Goal: Obtain resource: Download file/media

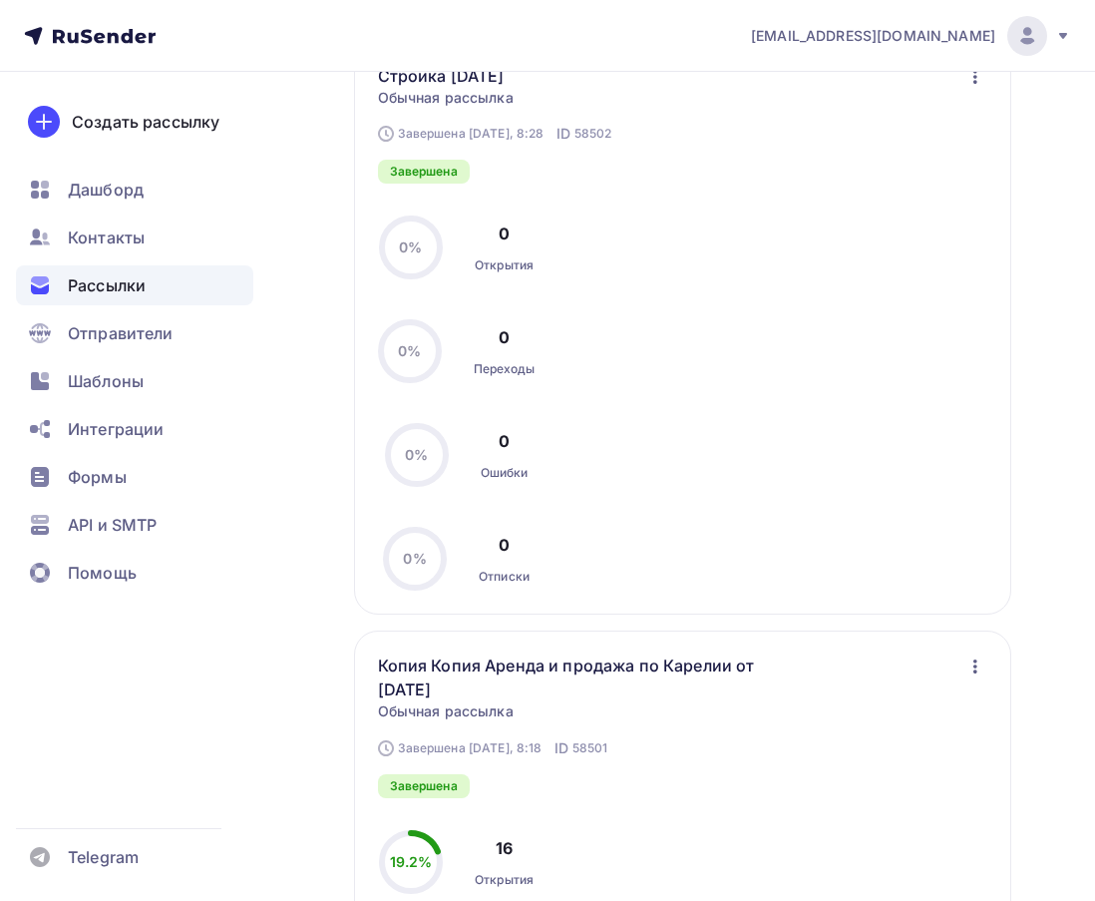
scroll to position [200, 0]
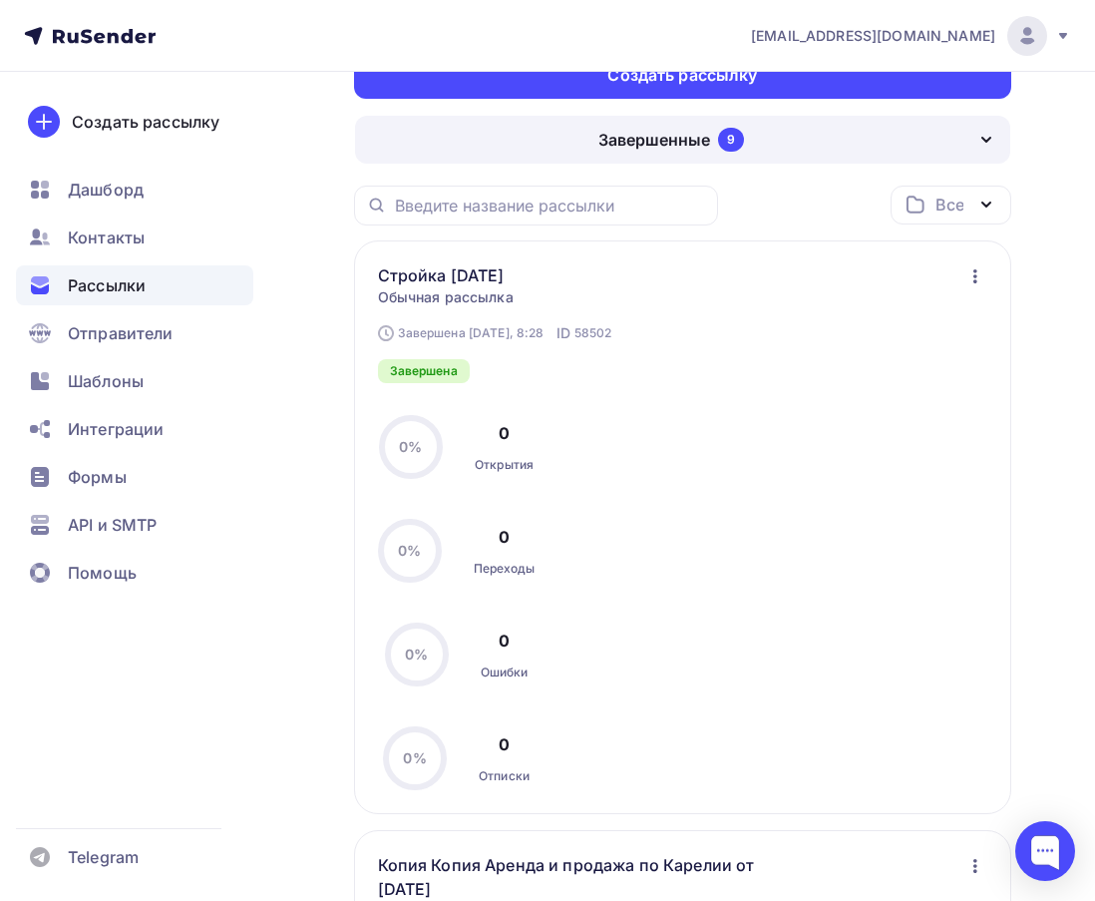
click at [969, 276] on icon "button" at bounding box center [976, 276] width 24 height 24
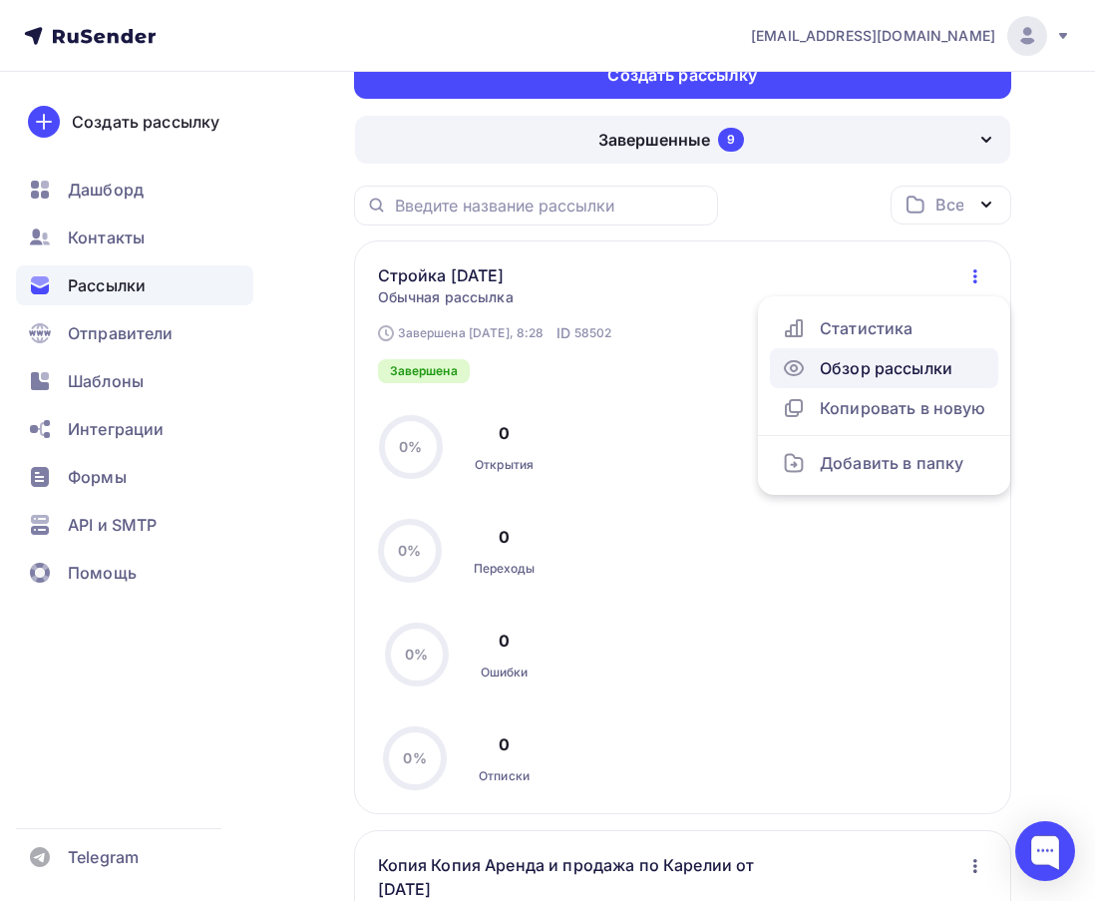
click at [902, 364] on div "Обзор рассылки" at bounding box center [884, 368] width 205 height 24
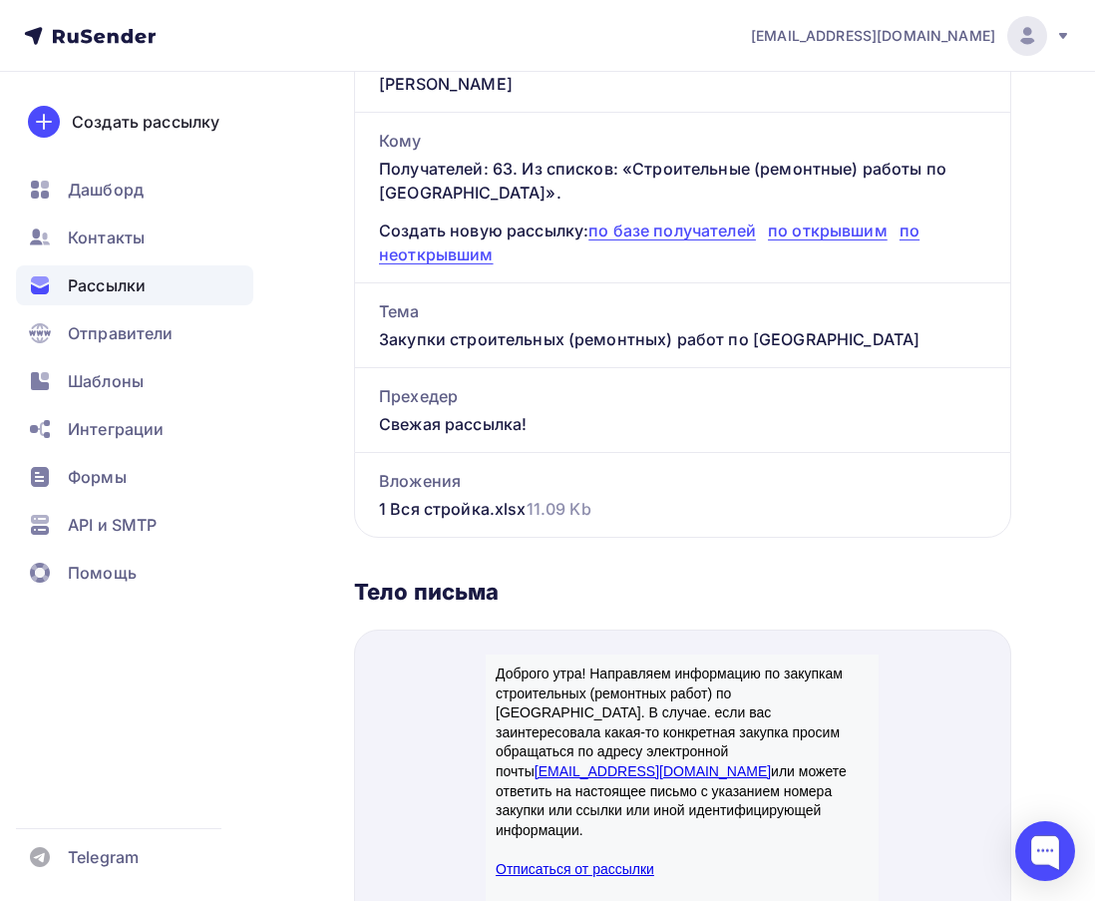
scroll to position [469, 0]
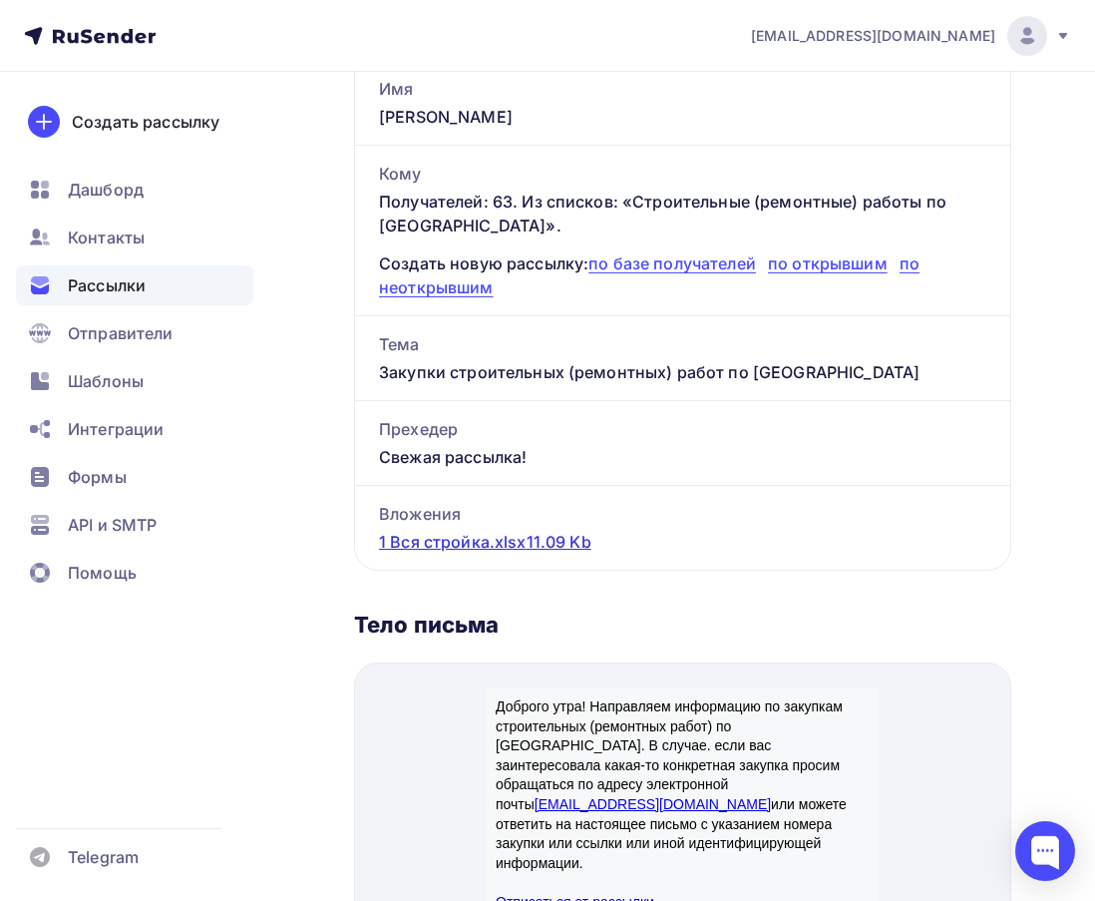
click at [460, 546] on div "1 Вся стройка.xlsx 11.09 Kb" at bounding box center [485, 542] width 212 height 24
